Goal: Information Seeking & Learning: Learn about a topic

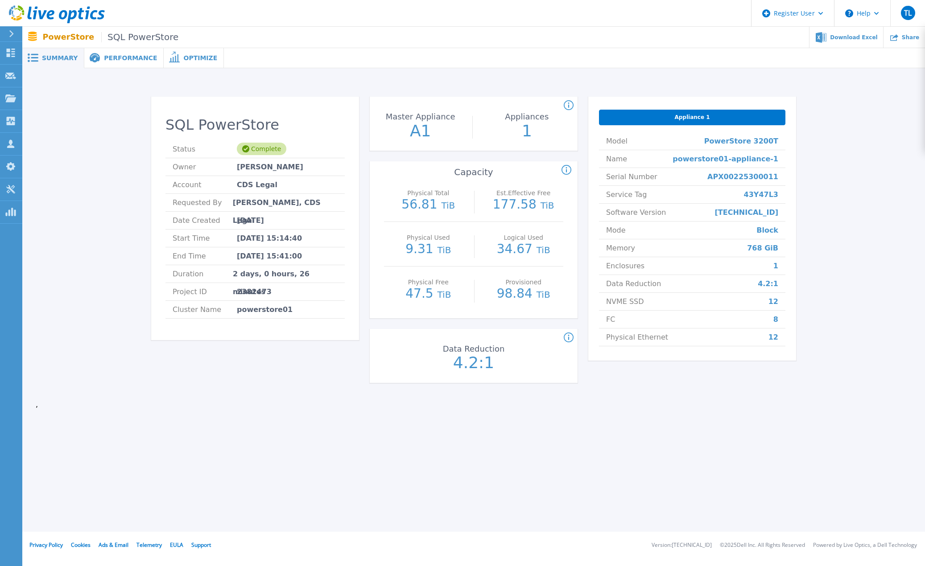
click at [58, 58] on span "Summary" at bounding box center [60, 58] width 36 height 6
click at [111, 55] on span "Performance" at bounding box center [130, 58] width 53 height 6
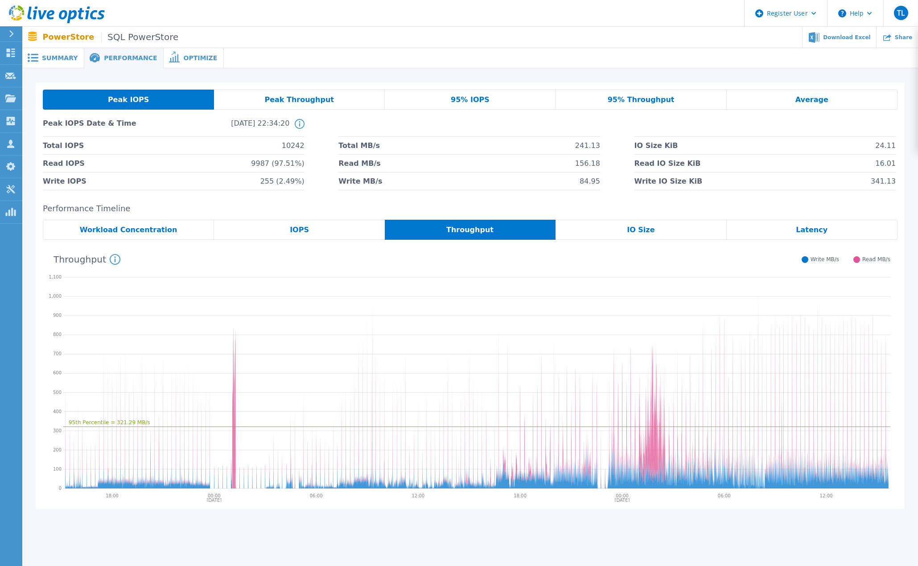
click at [47, 59] on span "Summary" at bounding box center [60, 58] width 36 height 6
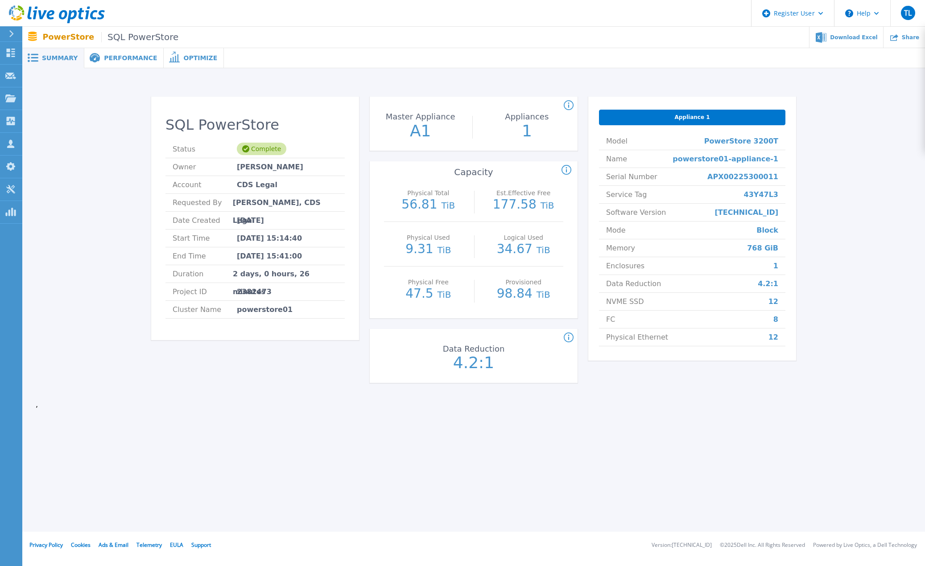
click at [591, 442] on div "Summary Performance Optimize SQL PowerStore Status Complete Owner [PERSON_NAME]…" at bounding box center [473, 266] width 903 height 532
click at [883, 189] on div "SQL PowerStore Status Complete Owner [PERSON_NAME] Account CDS Legal Requested …" at bounding box center [474, 242] width 876 height 318
click at [784, 463] on div "Summary Performance Optimize SQL PowerStore Status Complete Owner [PERSON_NAME]…" at bounding box center [473, 266] width 903 height 532
click at [115, 56] on span "Performance" at bounding box center [130, 58] width 53 height 6
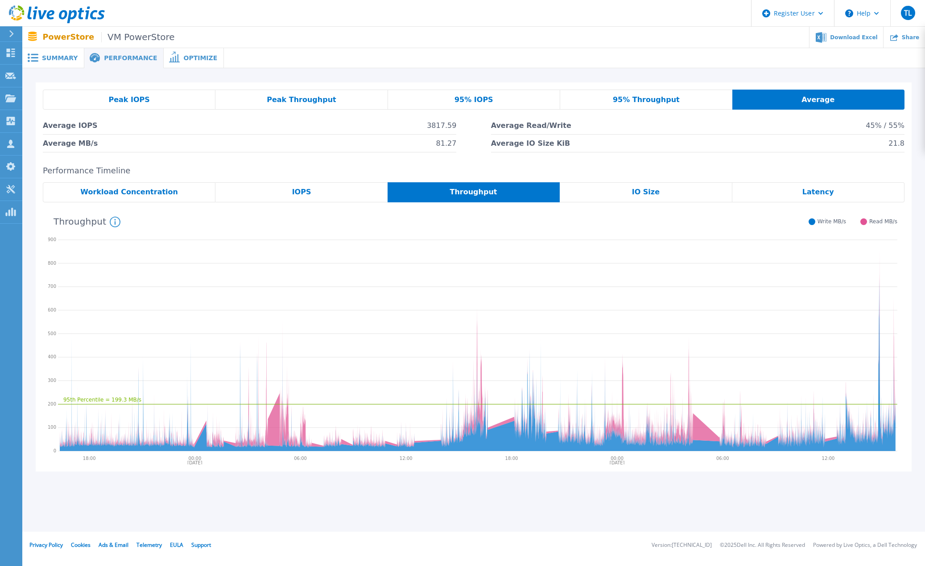
click at [51, 58] on span "Summary" at bounding box center [60, 58] width 36 height 6
